Goal: Information Seeking & Learning: Learn about a topic

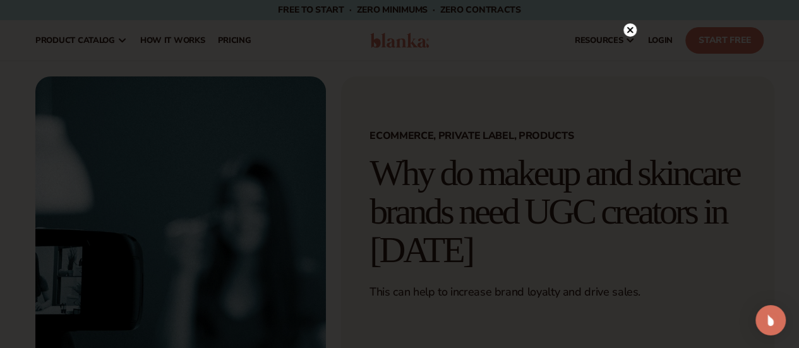
click at [628, 35] on circle at bounding box center [629, 29] width 13 height 13
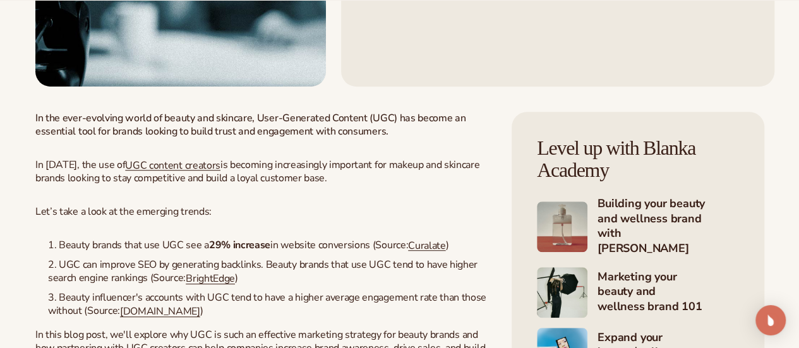
scroll to position [501, 0]
